Goal: Information Seeking & Learning: Learn about a topic

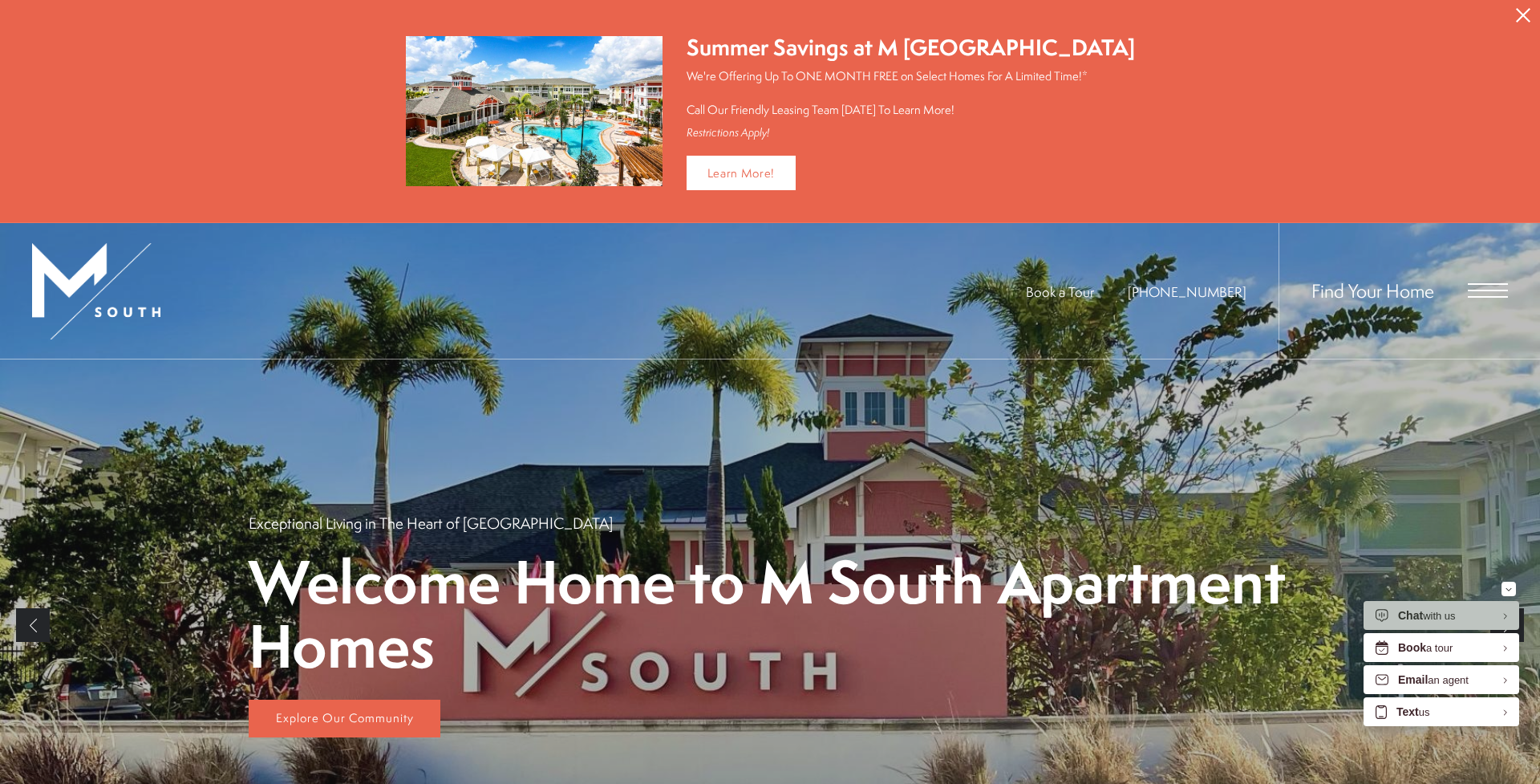
click at [1464, 293] on div "Find Your Home" at bounding box center [1394, 291] width 230 height 136
click at [1475, 293] on span "Open Menu" at bounding box center [1488, 290] width 40 height 14
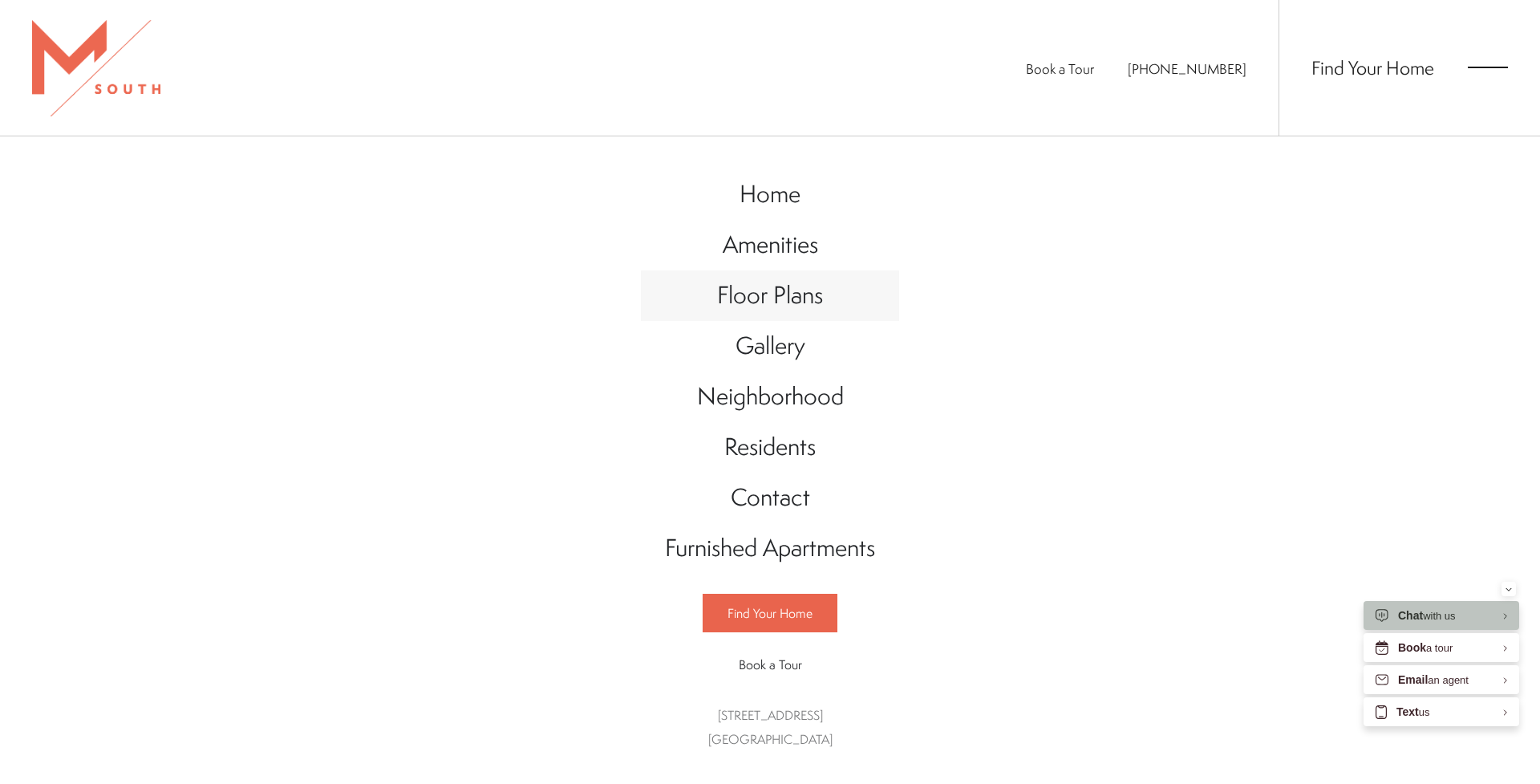
click at [789, 288] on span "Floor Plans" at bounding box center [770, 295] width 106 height 33
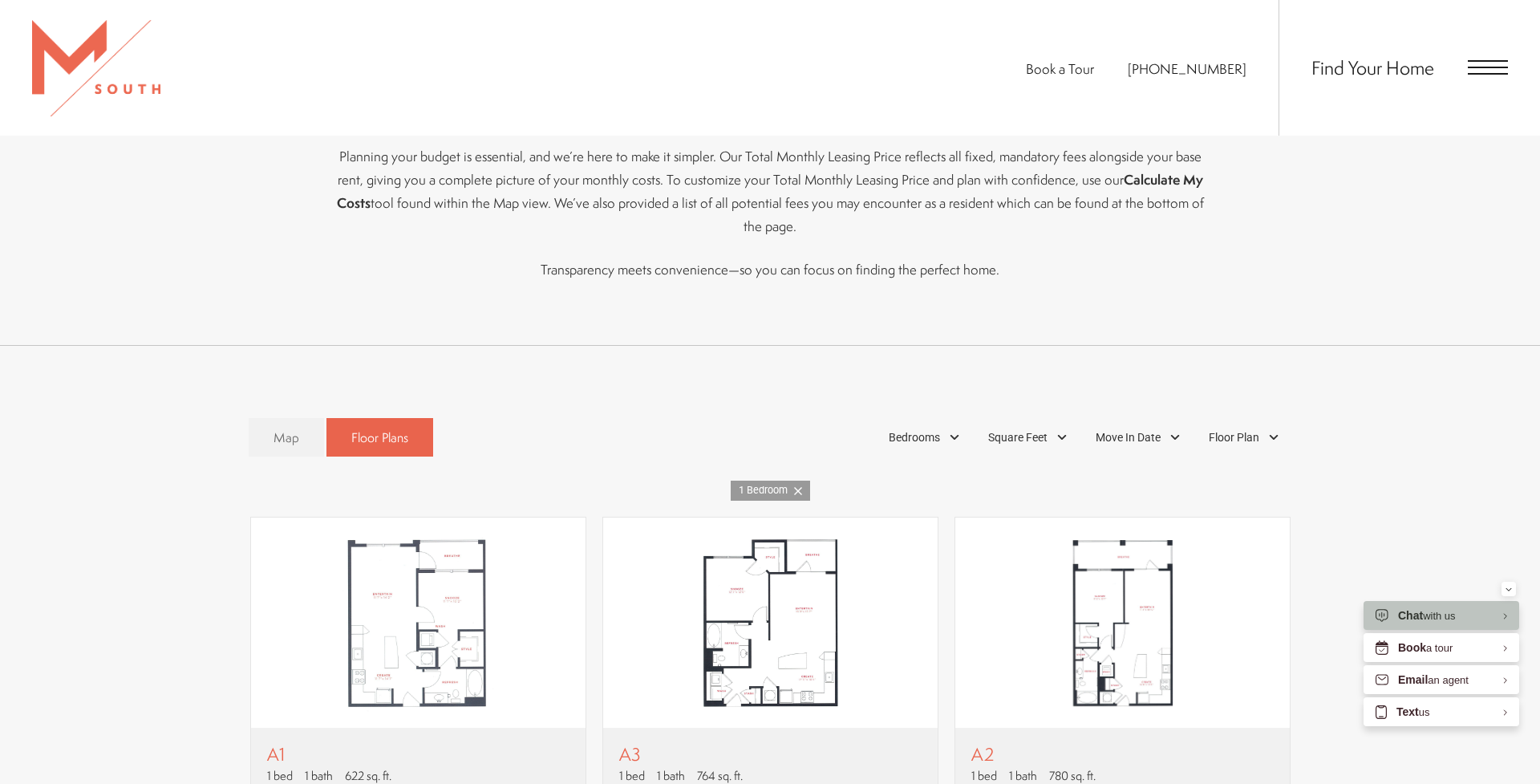
scroll to position [870, 0]
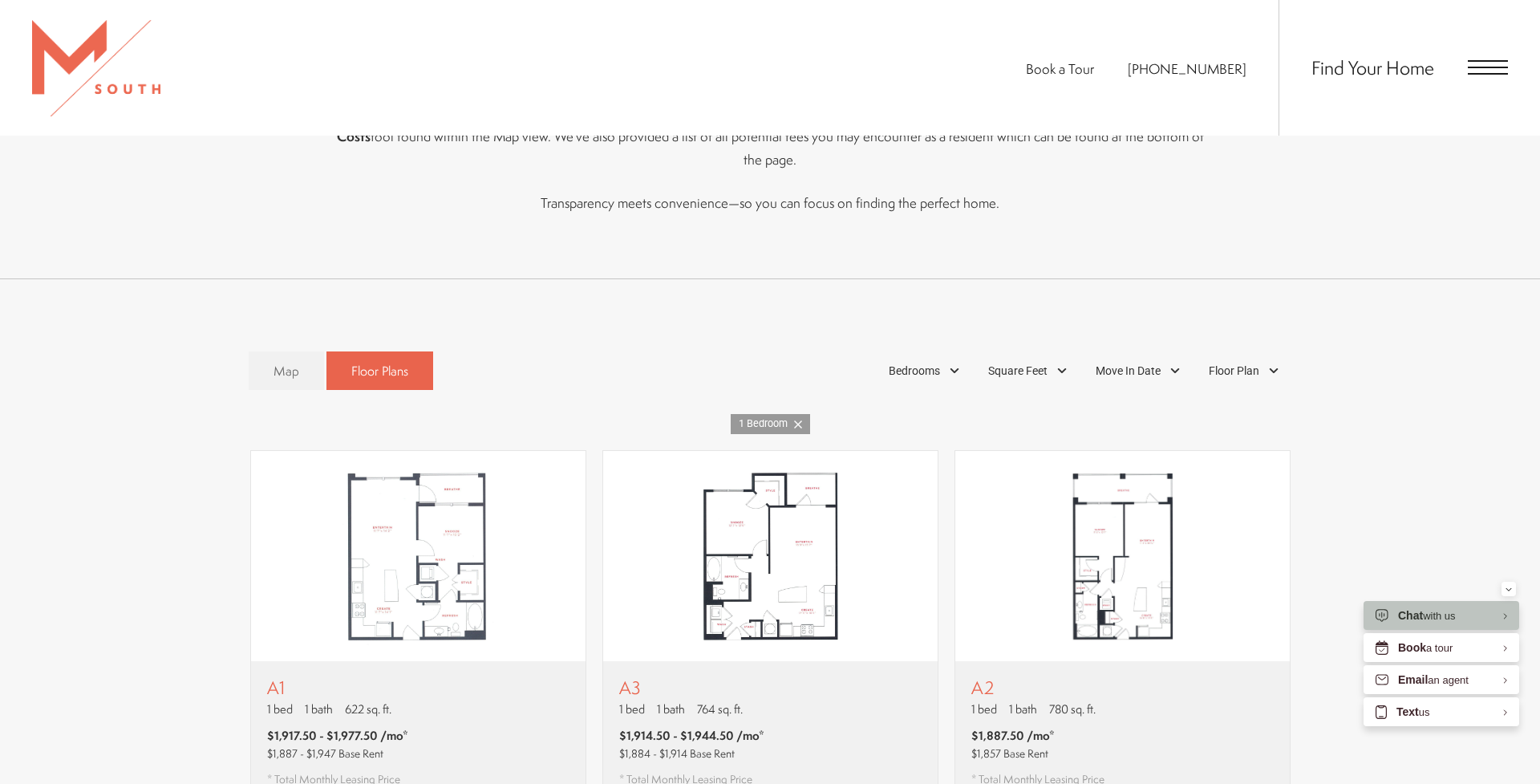
click at [799, 420] on icon at bounding box center [798, 424] width 8 height 8
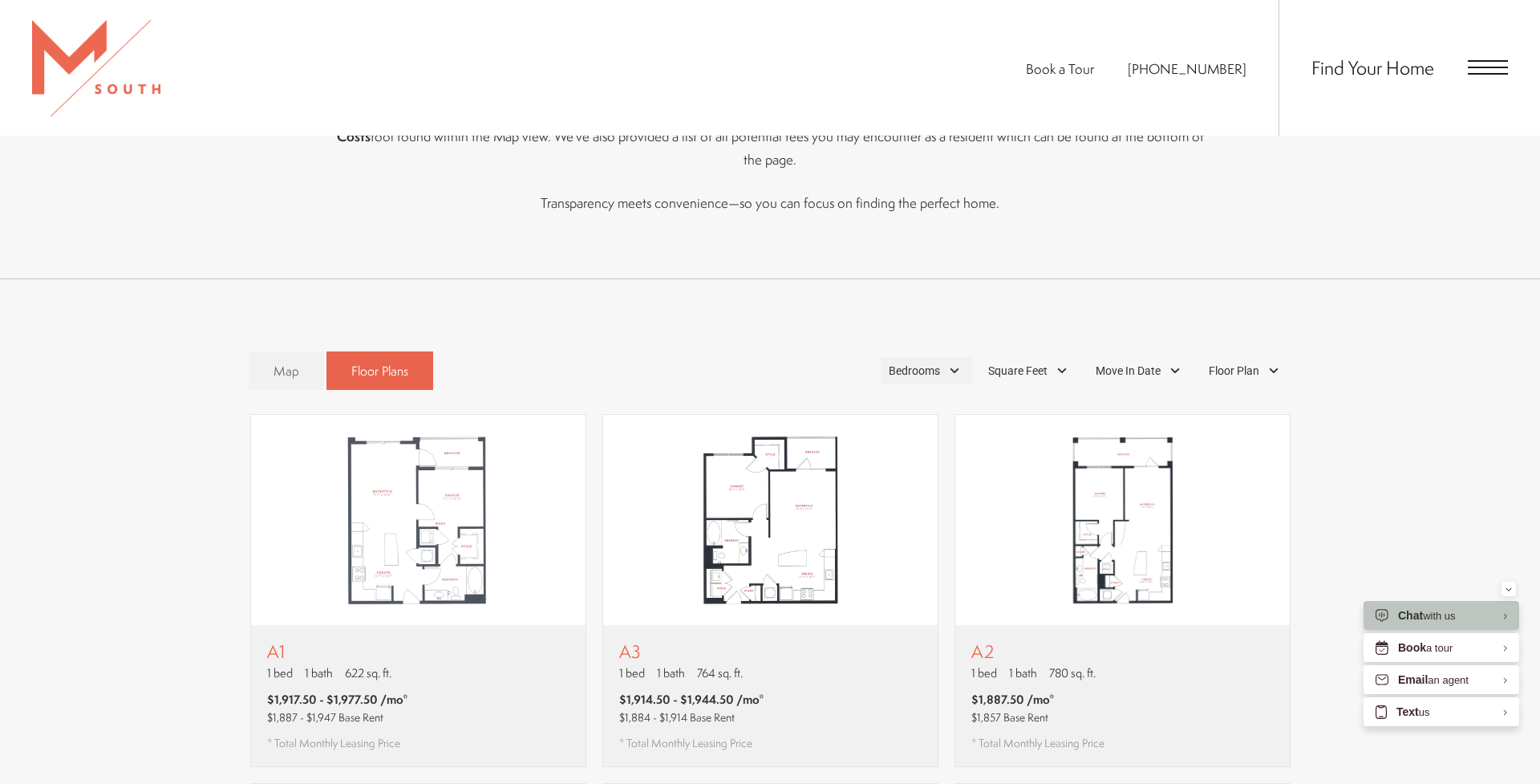
click at [916, 363] on span "Bedrooms" at bounding box center [915, 371] width 52 height 17
click at [867, 406] on span "1 Bedroom" at bounding box center [896, 415] width 81 height 18
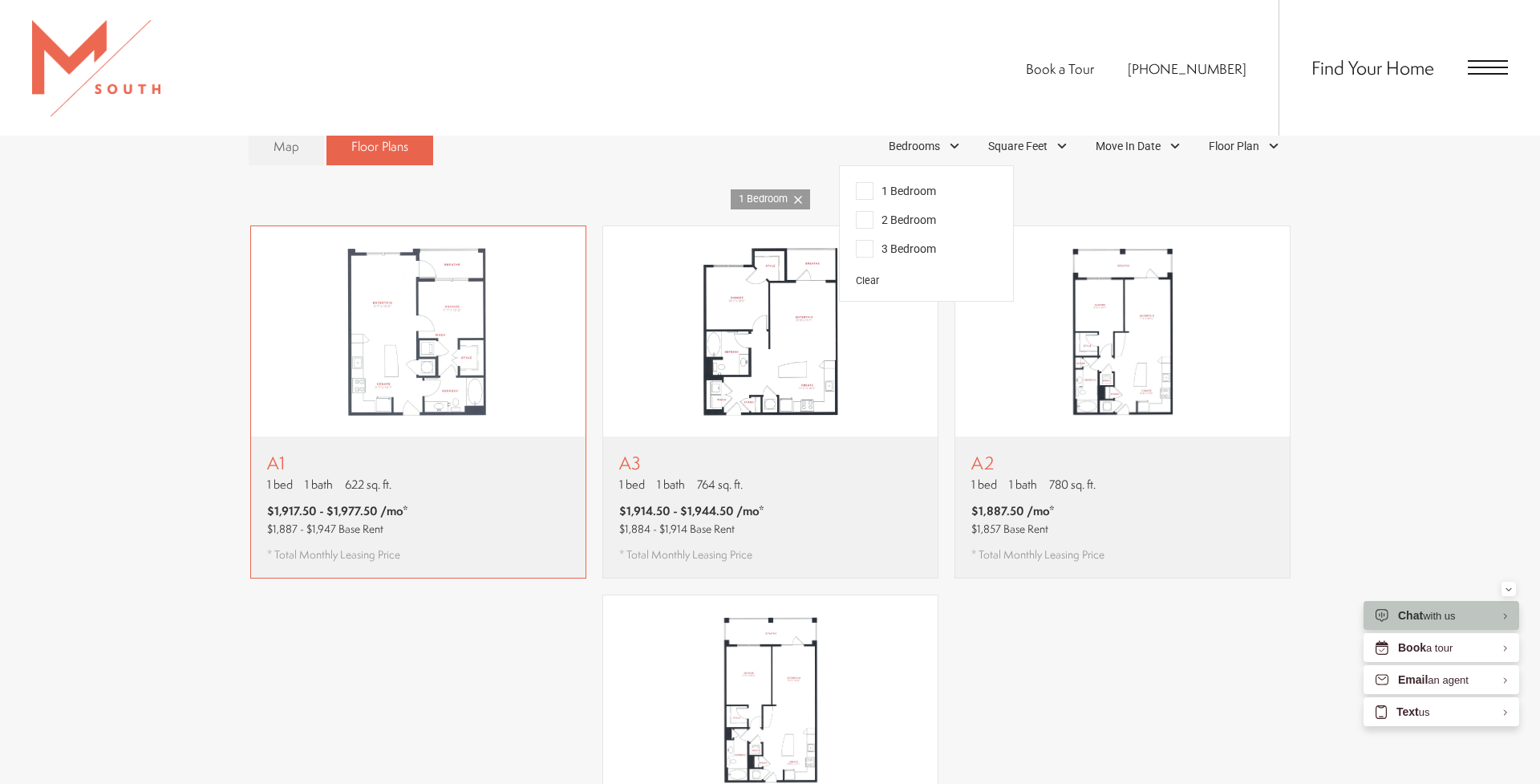
scroll to position [1162, 0]
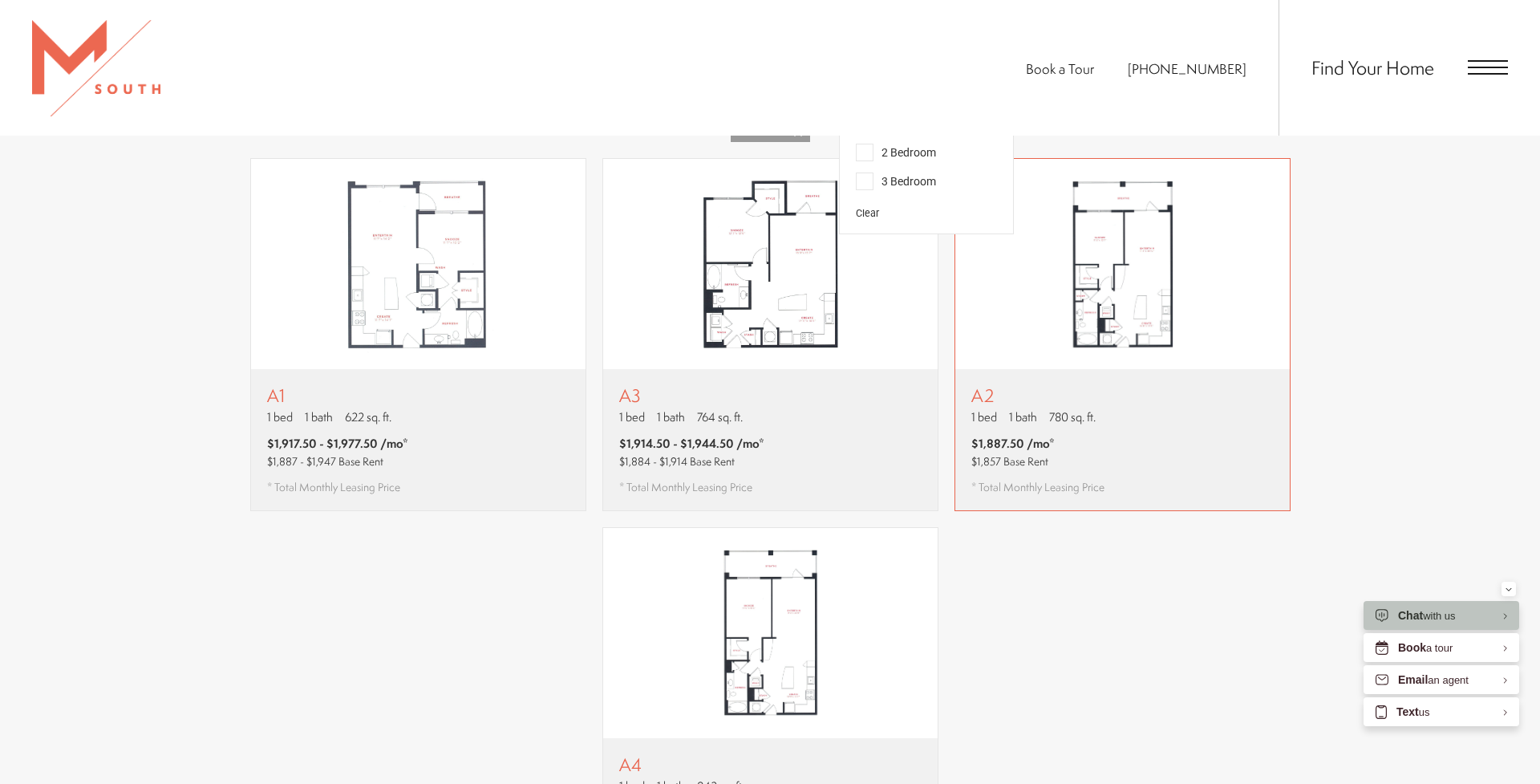
click at [1041, 408] on p "1 bed 1 bath 780 sq. ft." at bounding box center [1038, 416] width 133 height 17
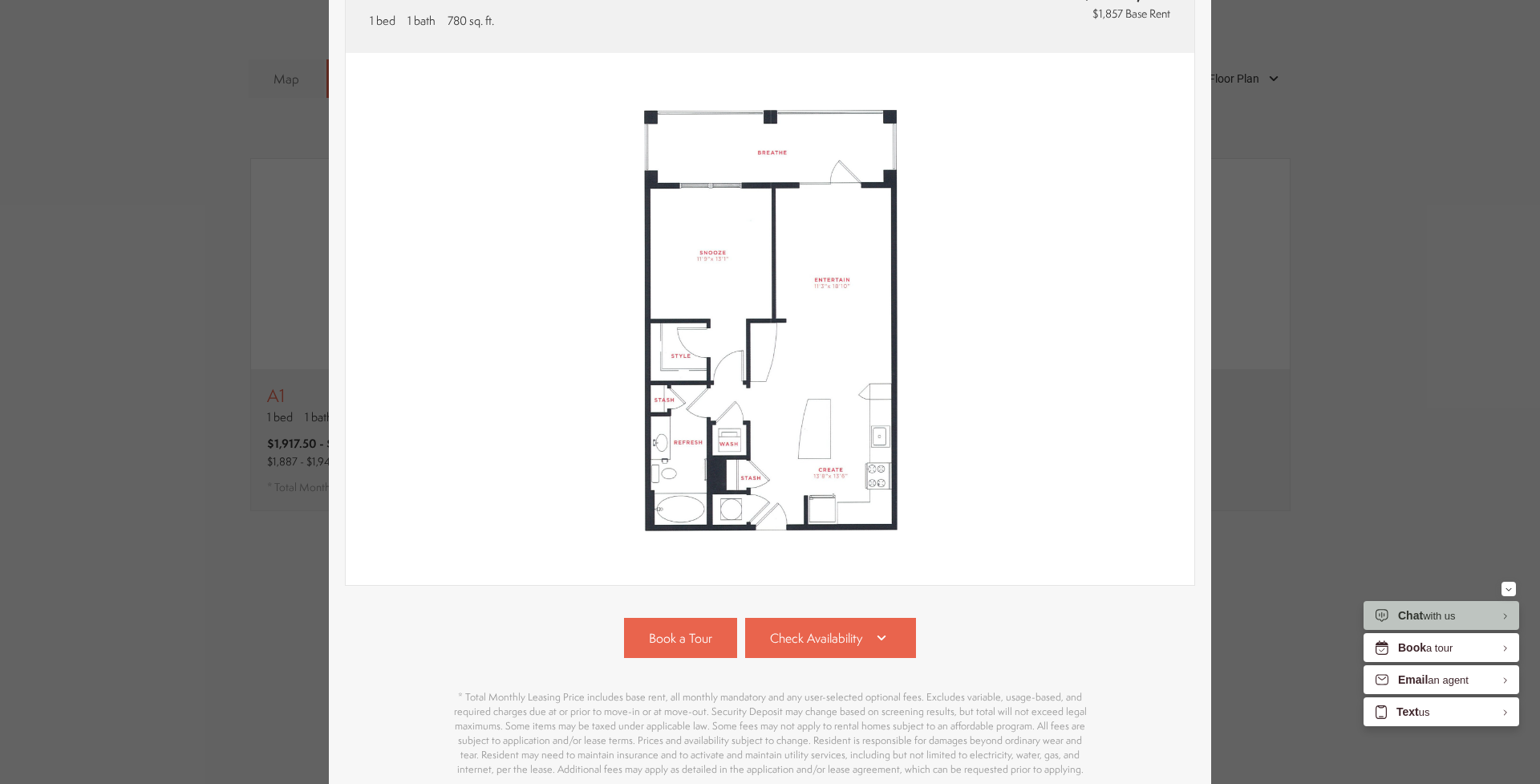
scroll to position [168, 0]
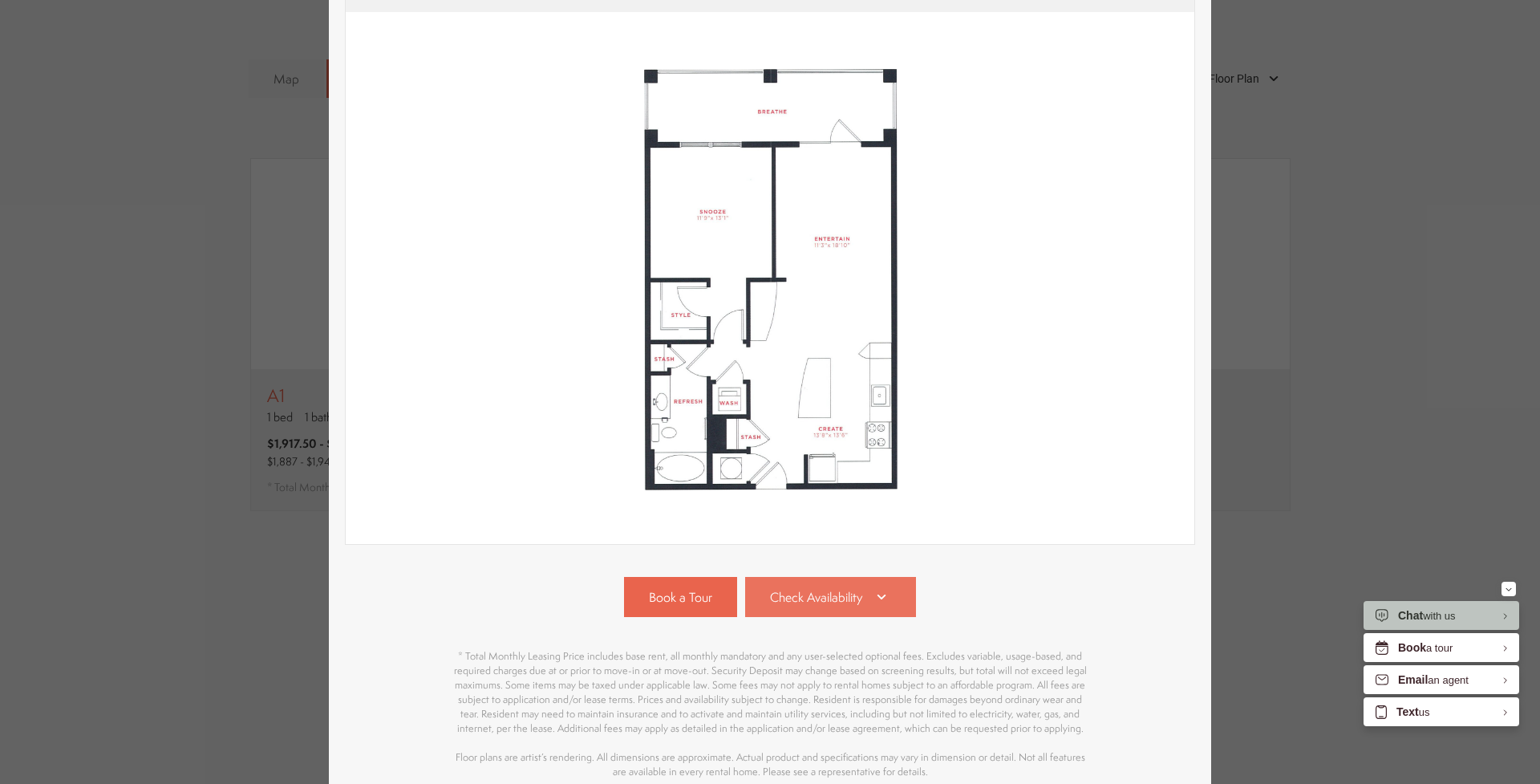
click at [858, 584] on link "Check Availability" at bounding box center [831, 597] width 172 height 40
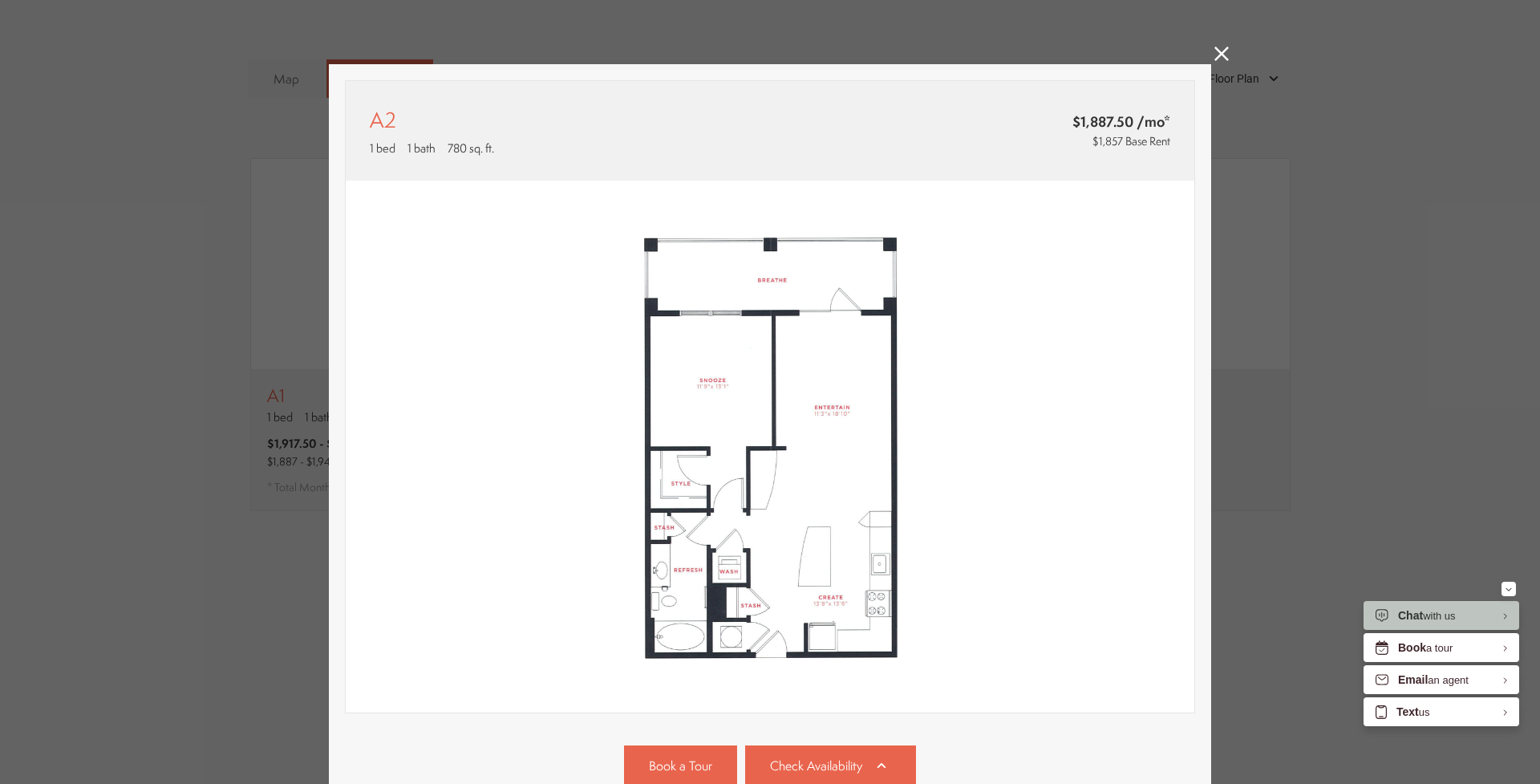
scroll to position [0, 0]
click at [1225, 48] on icon at bounding box center [1221, 53] width 14 height 14
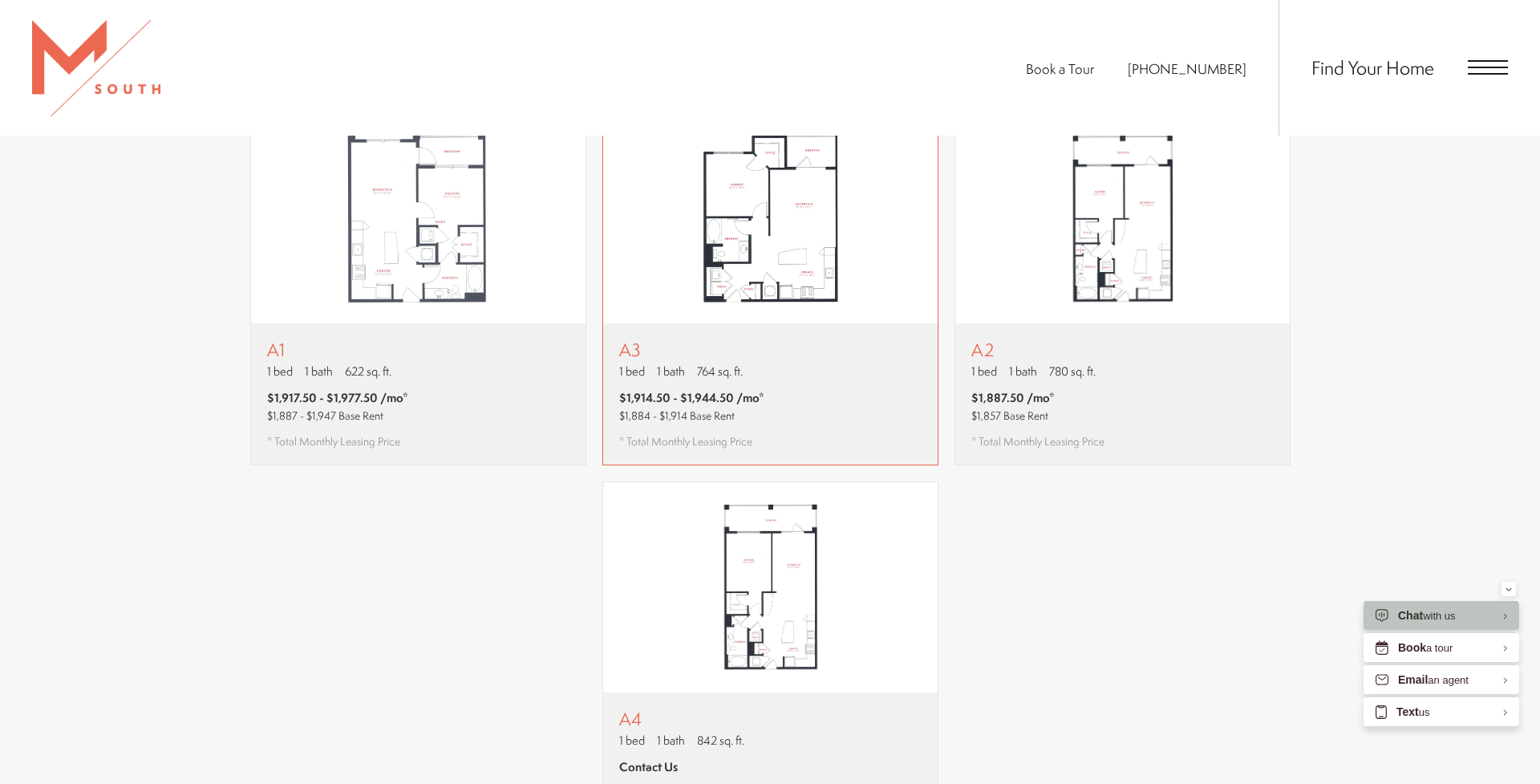
scroll to position [1209, 0]
click at [682, 338] on p "A3" at bounding box center [692, 348] width 145 height 20
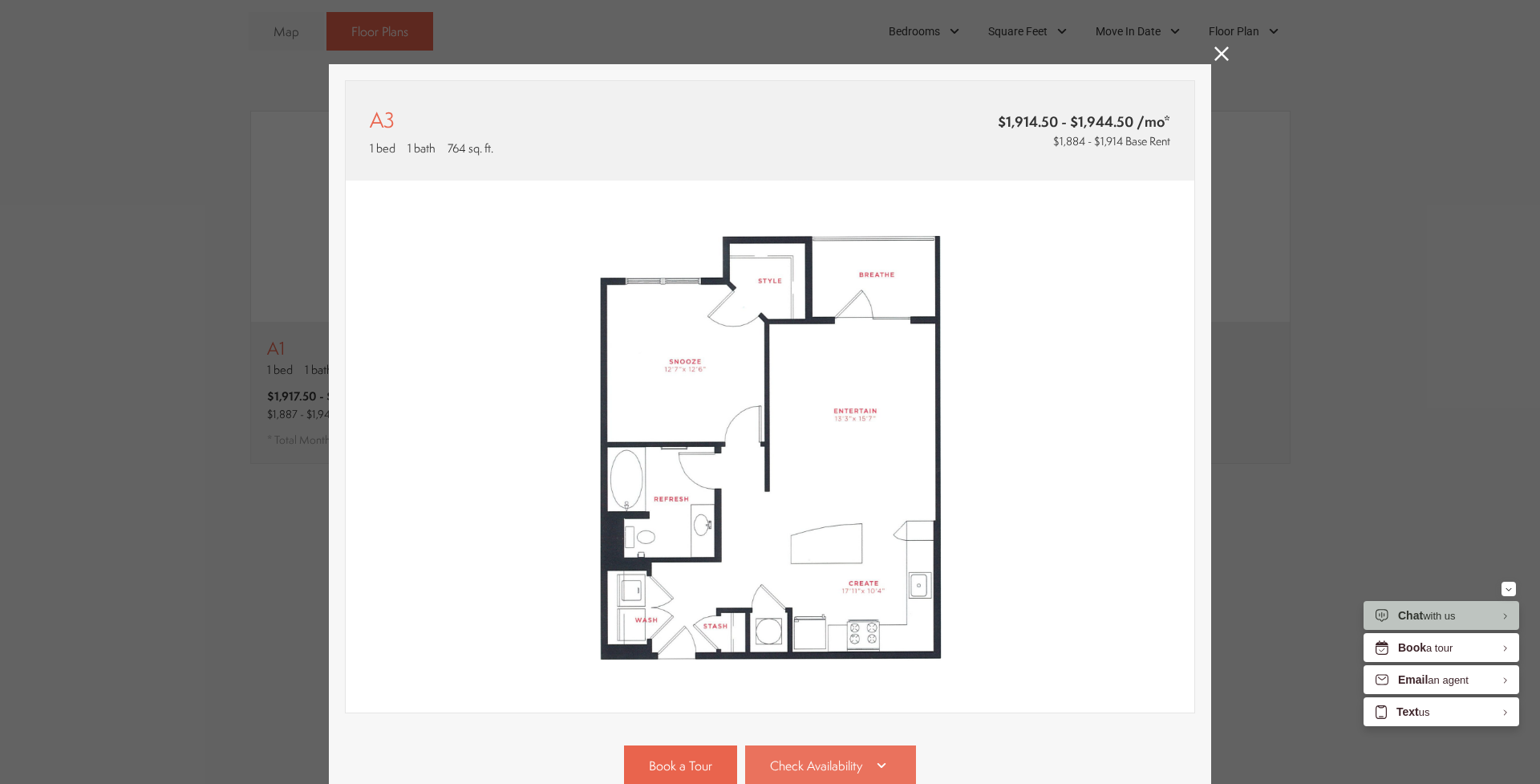
click at [816, 752] on link "Check Availability" at bounding box center [831, 766] width 172 height 40
click at [1221, 51] on icon at bounding box center [1221, 53] width 14 height 14
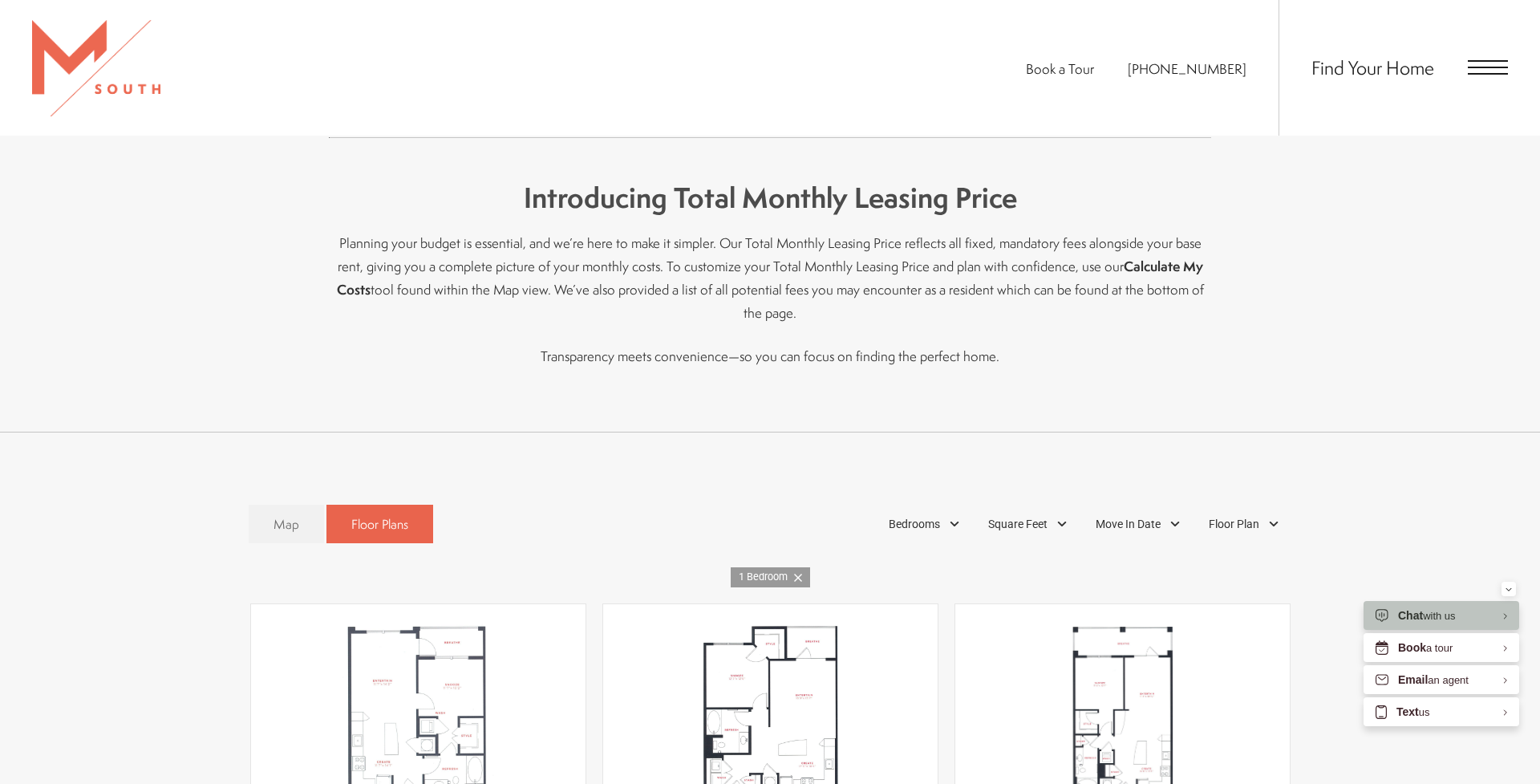
scroll to position [831, 0]
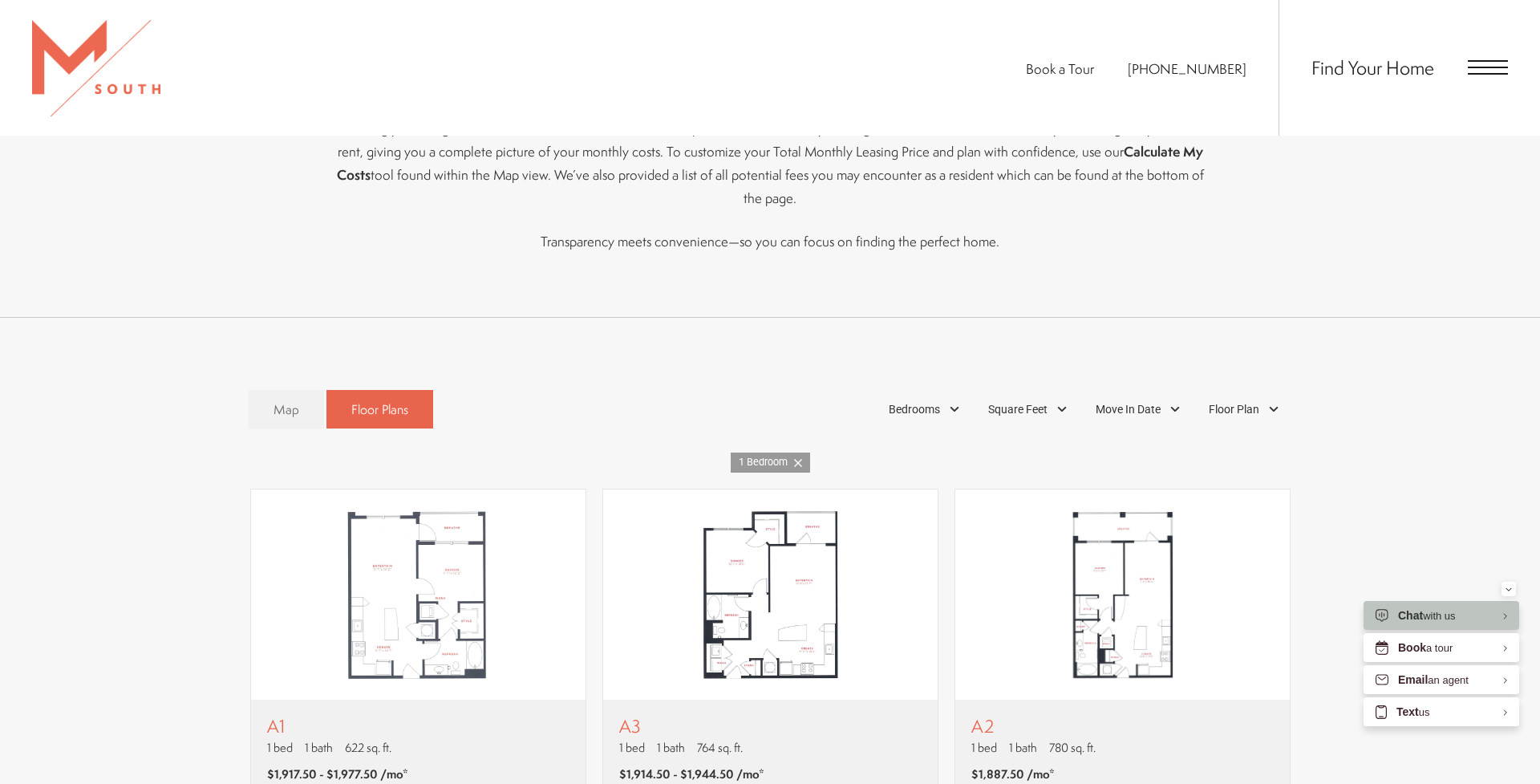
click at [798, 459] on icon at bounding box center [798, 463] width 8 height 8
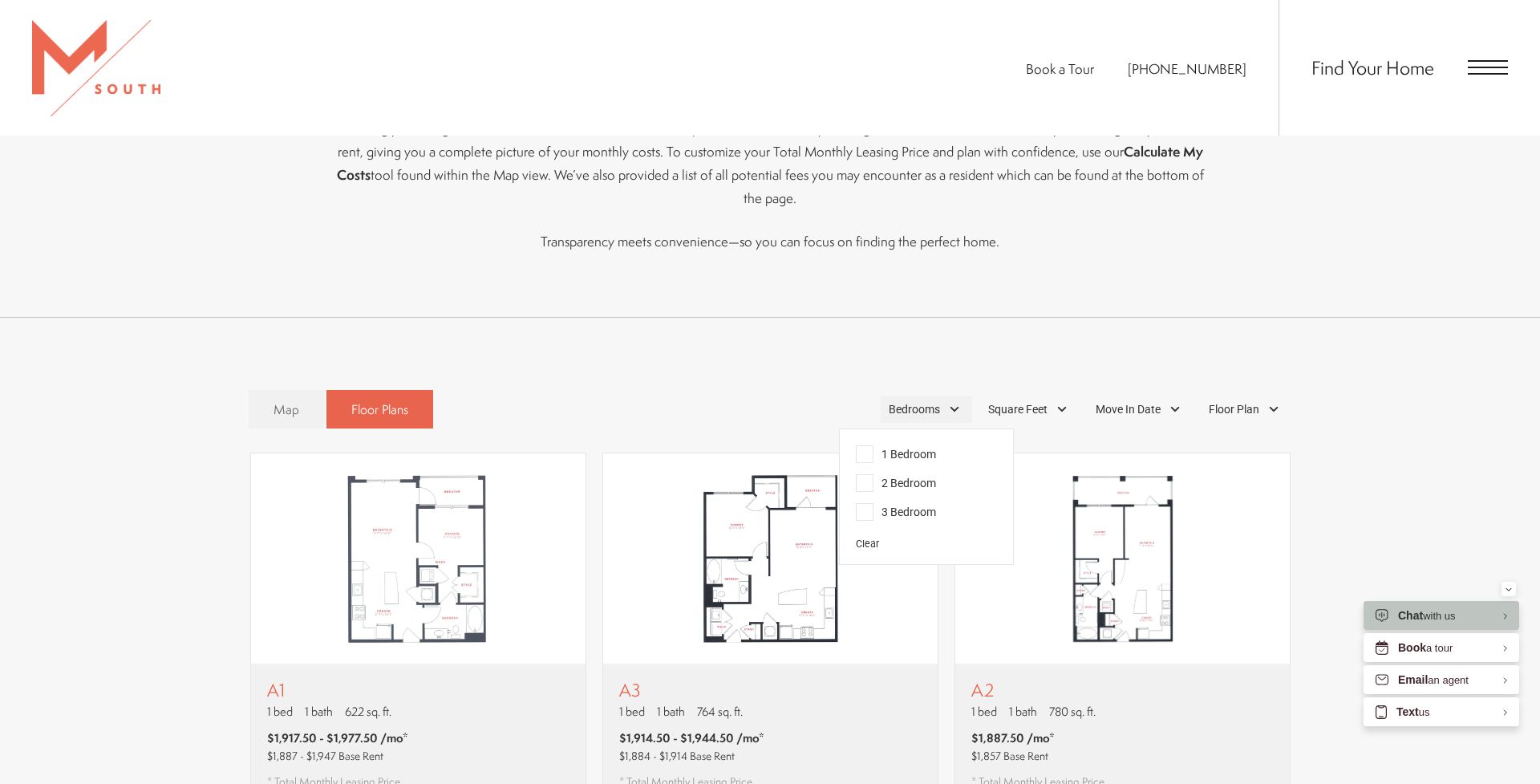
click at [921, 401] on span "Bedrooms" at bounding box center [915, 409] width 52 height 17
click at [873, 474] on span "2 Bedroom" at bounding box center [896, 483] width 81 height 18
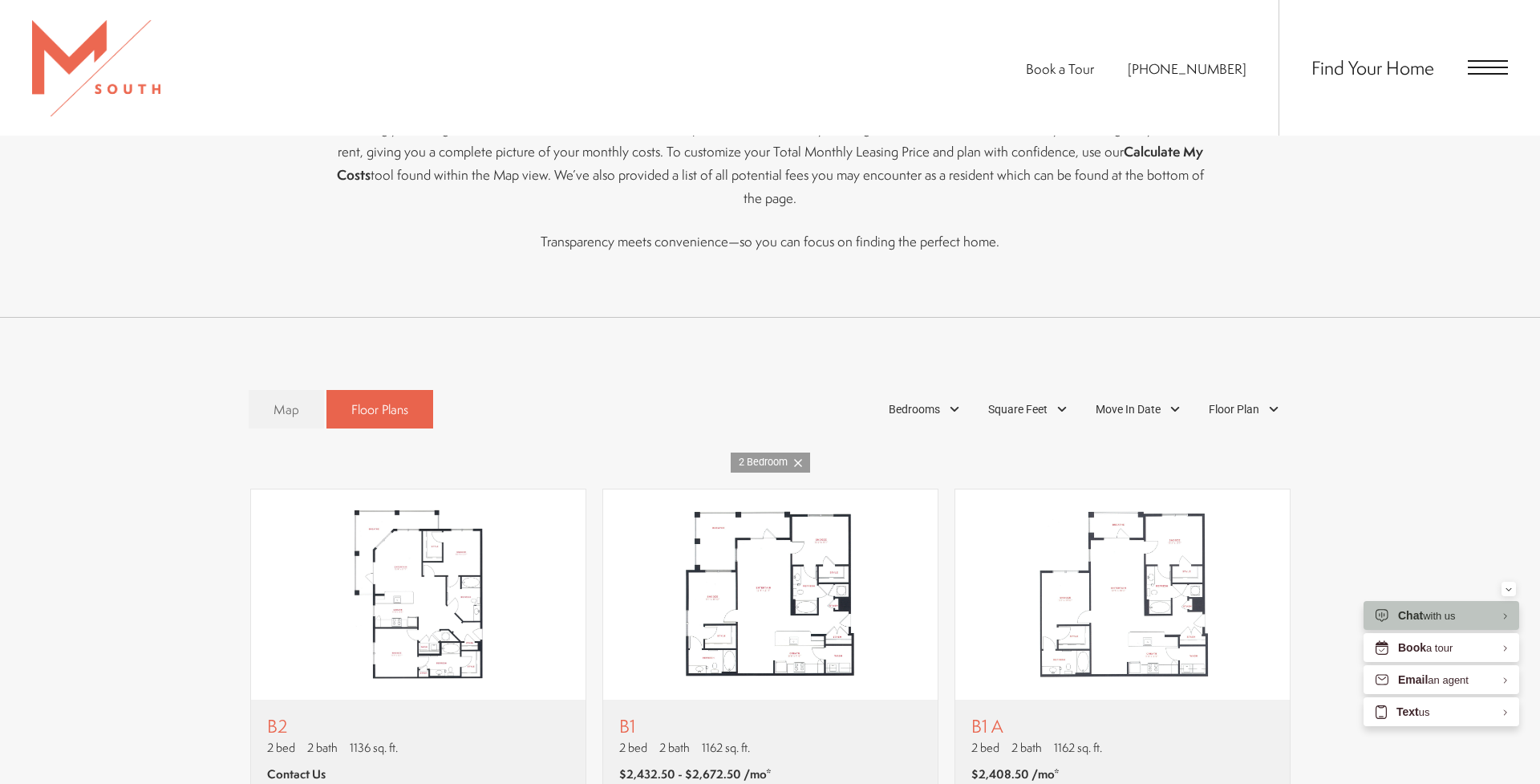
click at [821, 382] on div "Map Floor Plans 1 Bedrooms 1 Bedroom 2 Bedroom Clear" at bounding box center [770, 409] width 1042 height 55
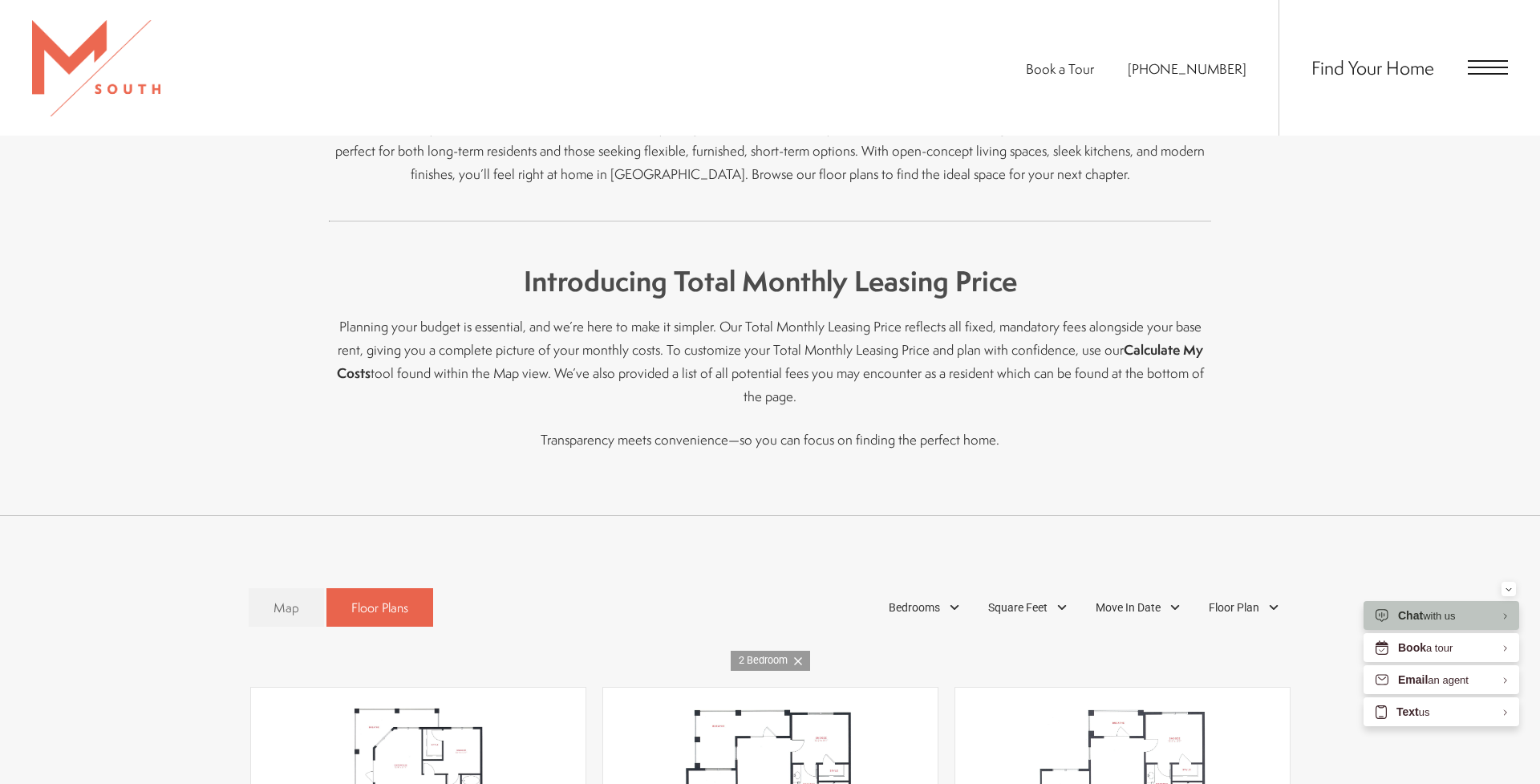
scroll to position [371, 0]
